Goal: Go to known website: Access a specific website the user already knows

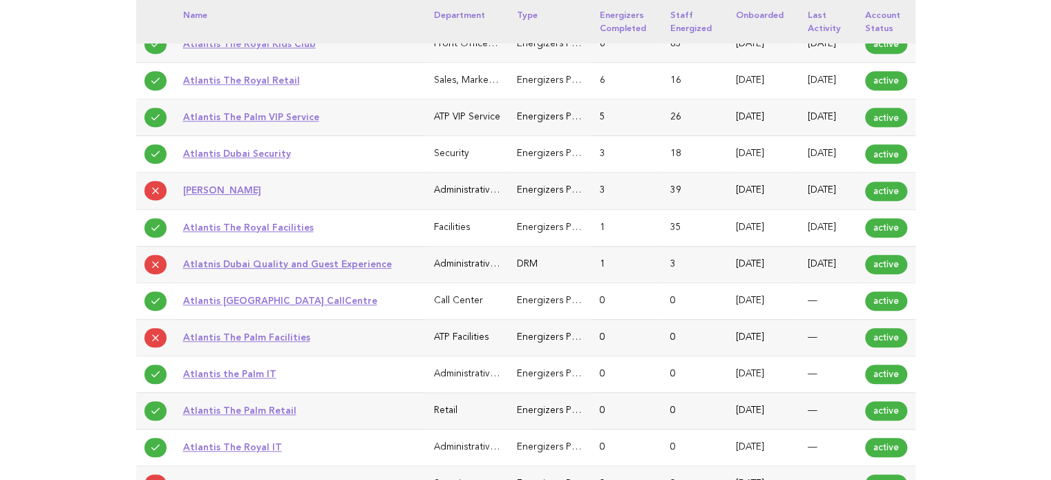
scroll to position [1191, 0]
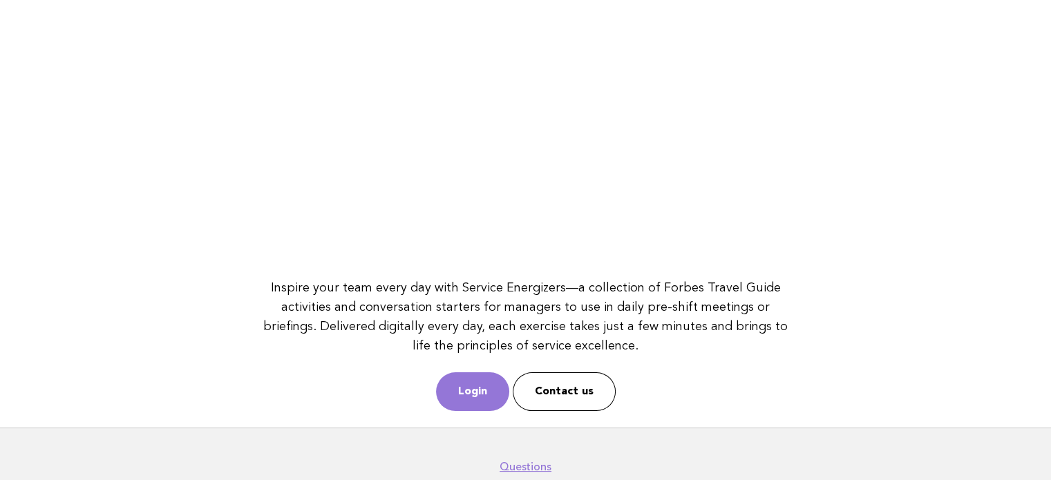
scroll to position [138, 0]
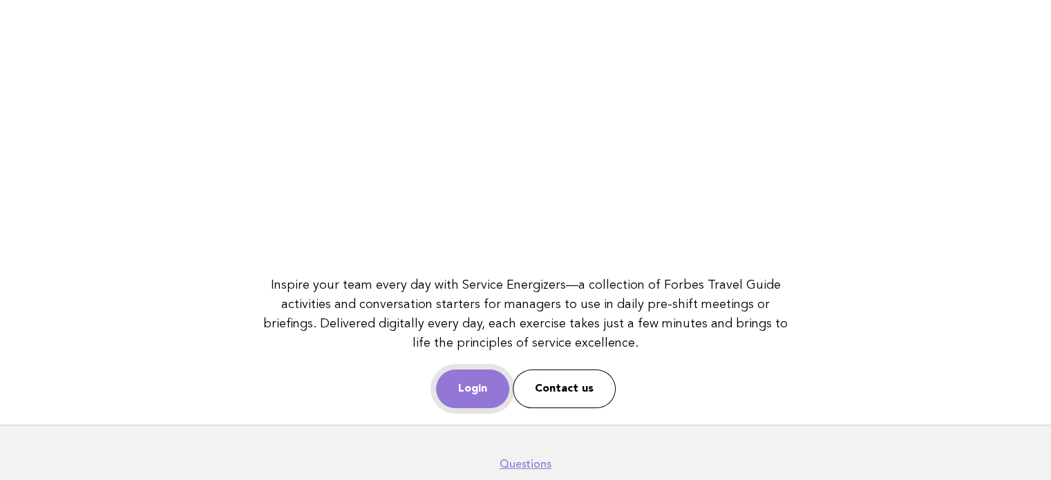
click at [492, 399] on link "Login" at bounding box center [472, 389] width 73 height 39
